Goal: Check status

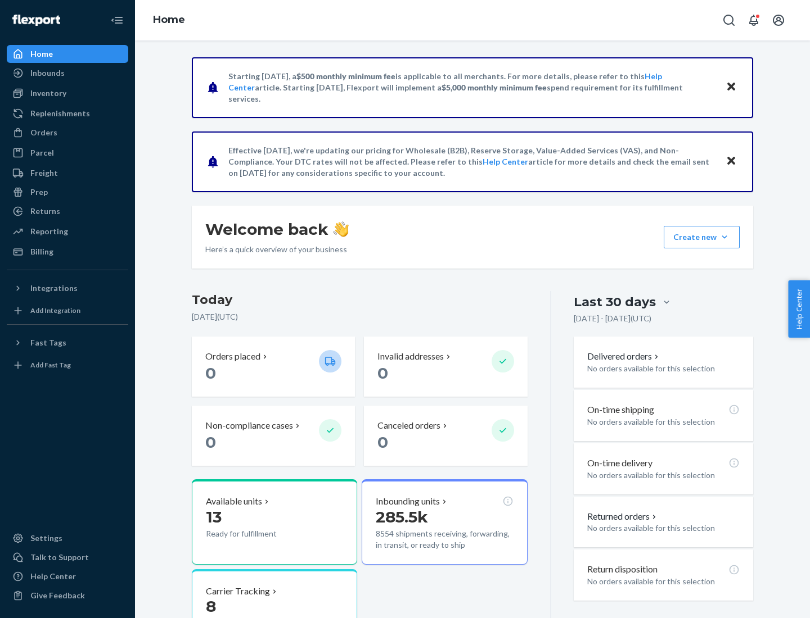
click at [724, 237] on button "Create new Create new inbound Create new order Create new product" at bounding box center [701, 237] width 76 height 22
click at [38, 192] on div "Prep" at bounding box center [38, 192] width 17 height 11
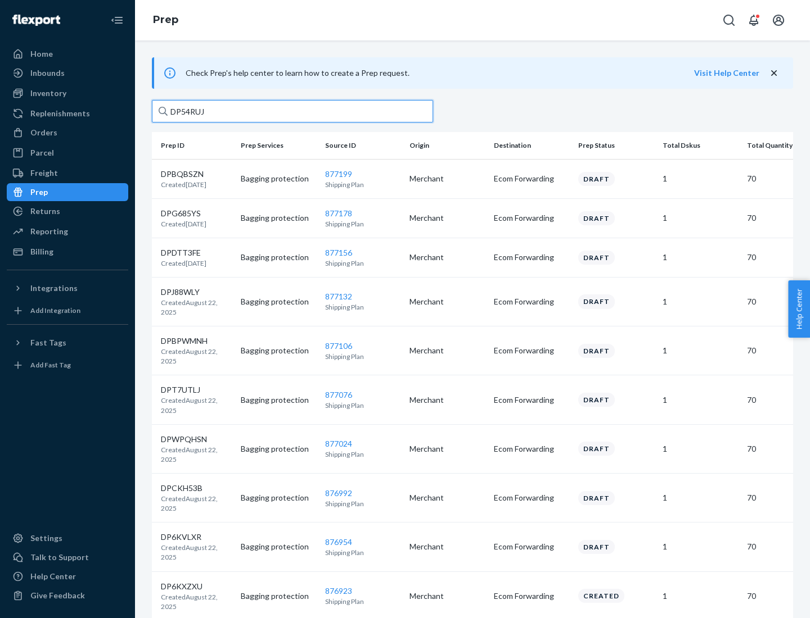
type input "DP54RUJL"
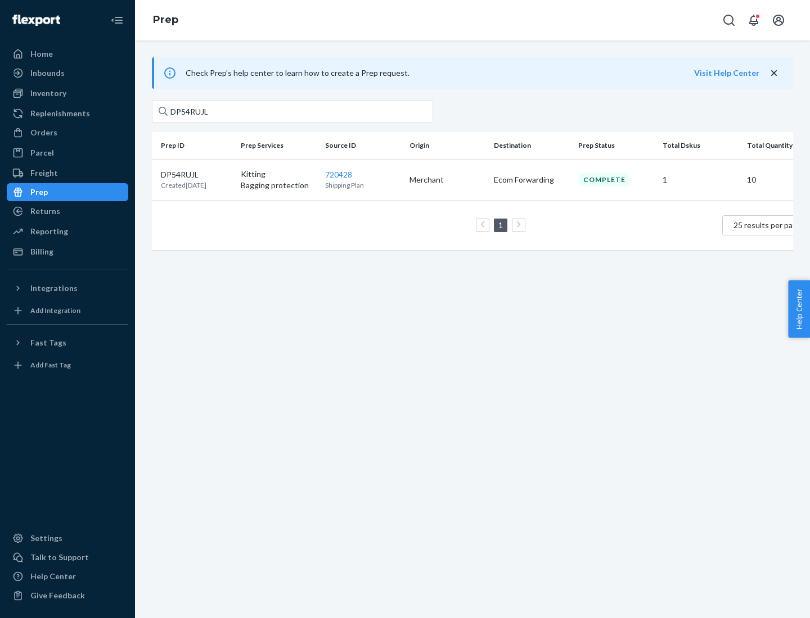
click at [196, 174] on p "DP54RUJL" at bounding box center [184, 174] width 46 height 11
